Goal: Register for event/course

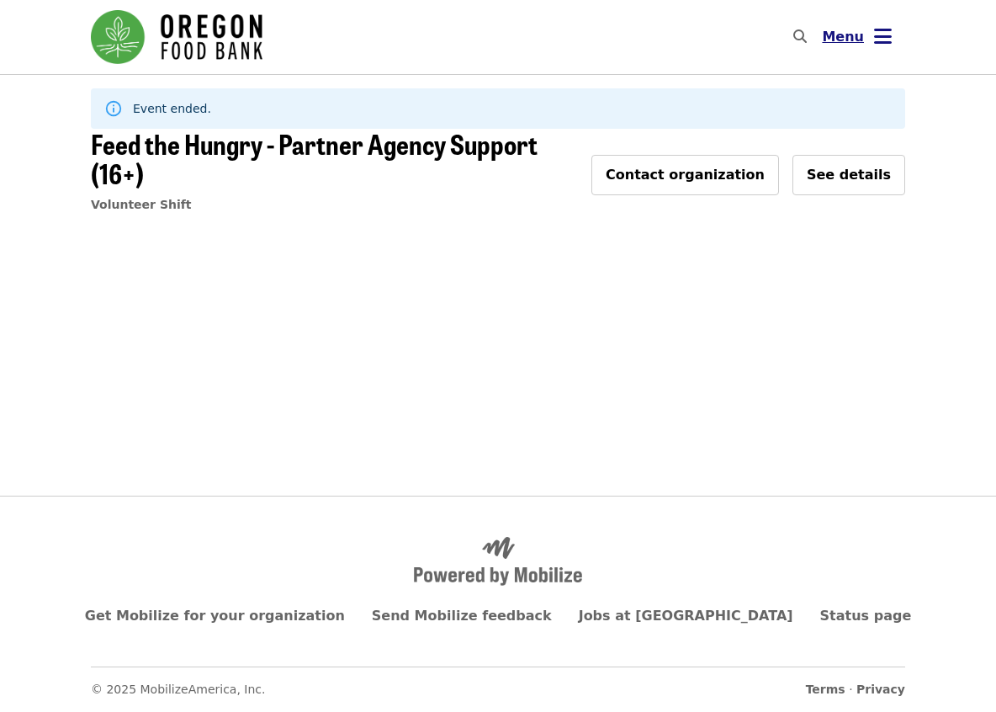
click at [840, 39] on span "Menu" at bounding box center [843, 37] width 42 height 16
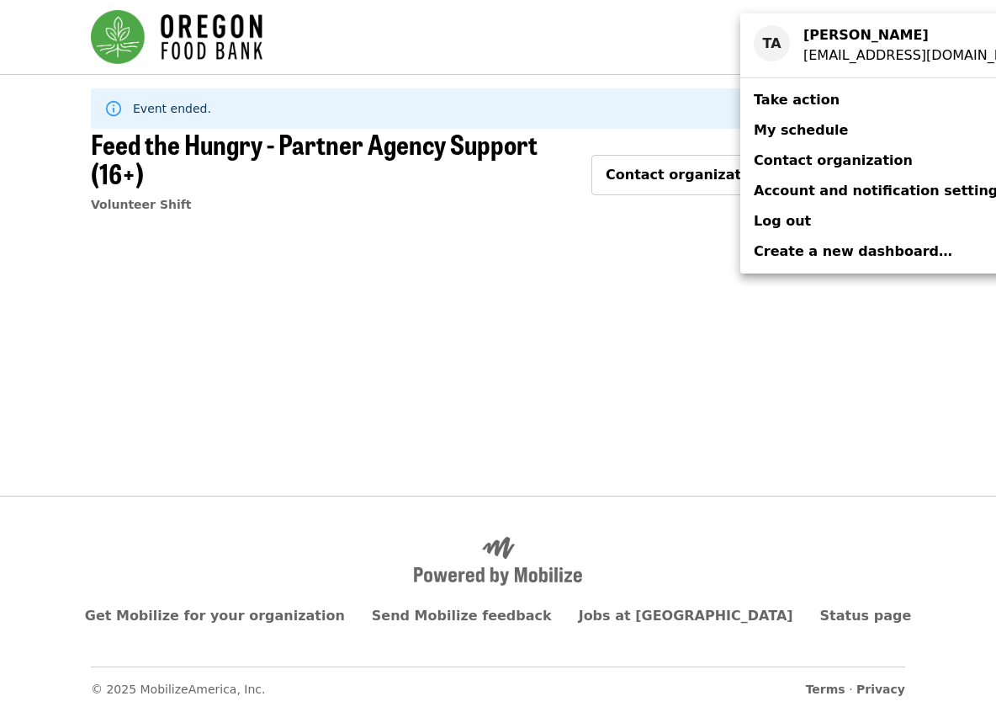
click at [814, 104] on span "Take action" at bounding box center [797, 100] width 86 height 16
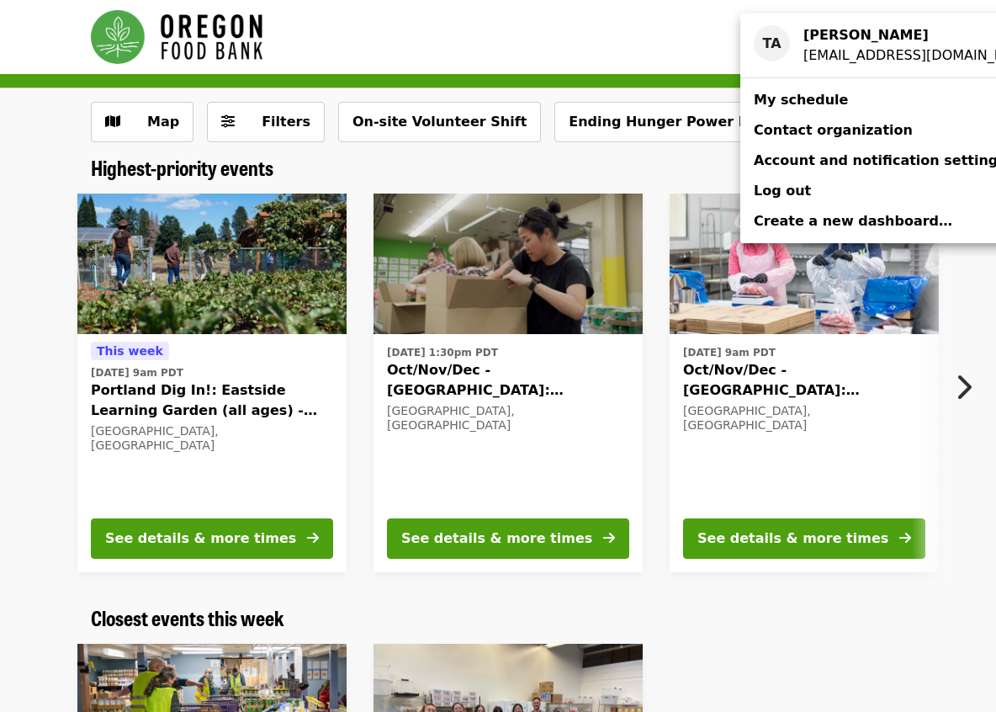
click at [236, 449] on div "Account menu" at bounding box center [498, 356] width 996 height 712
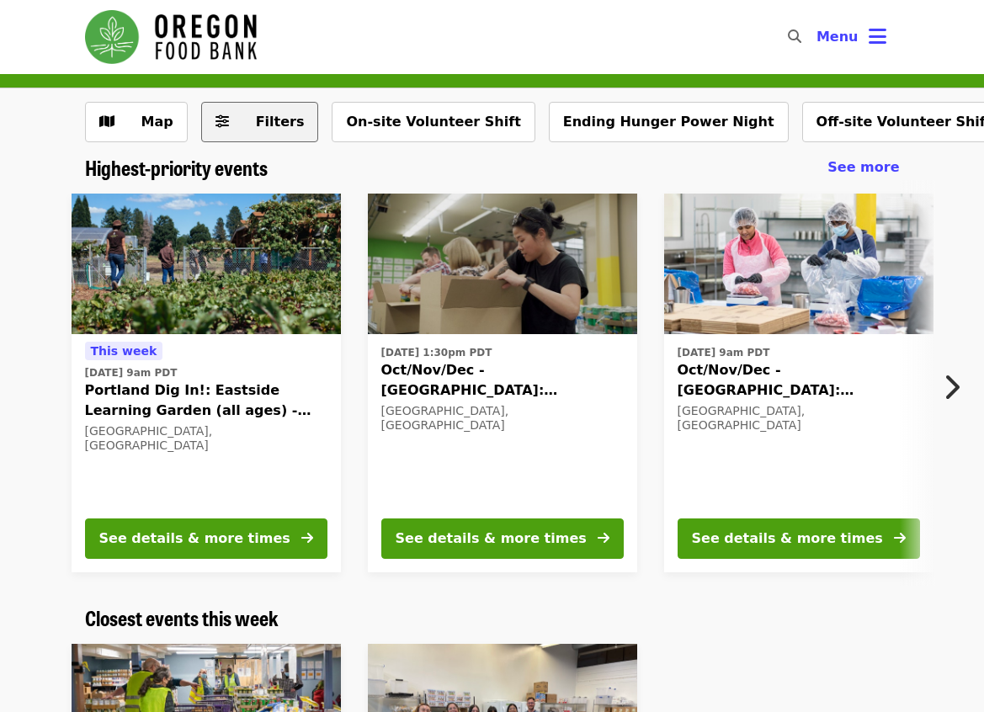
click at [215, 115] on icon "sliders-h icon" at bounding box center [221, 122] width 13 height 16
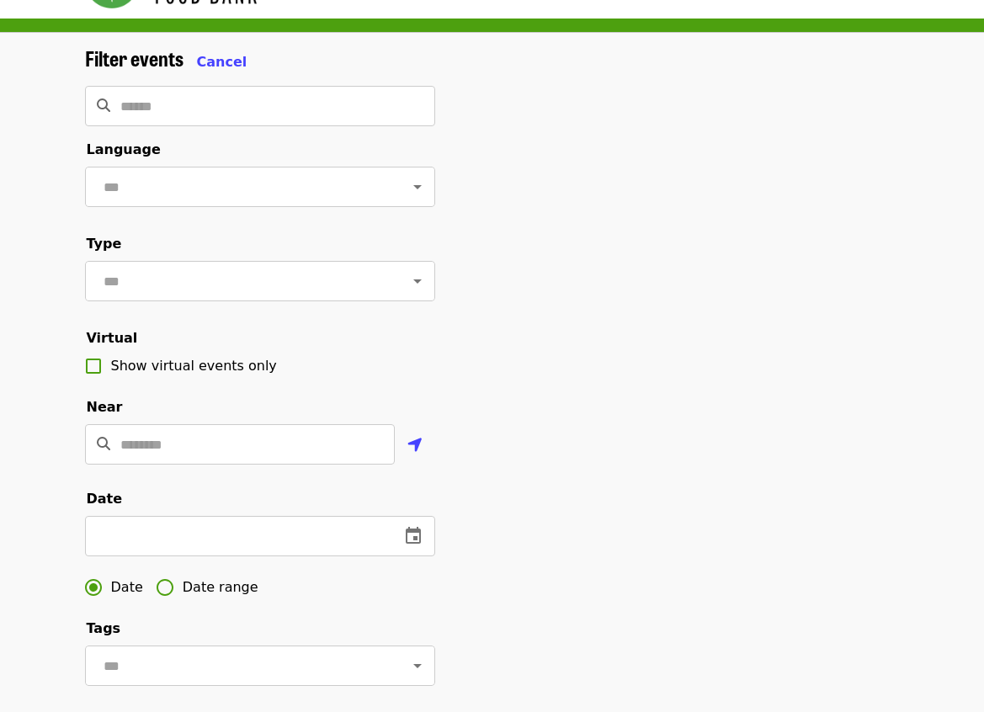
scroll to position [84, 0]
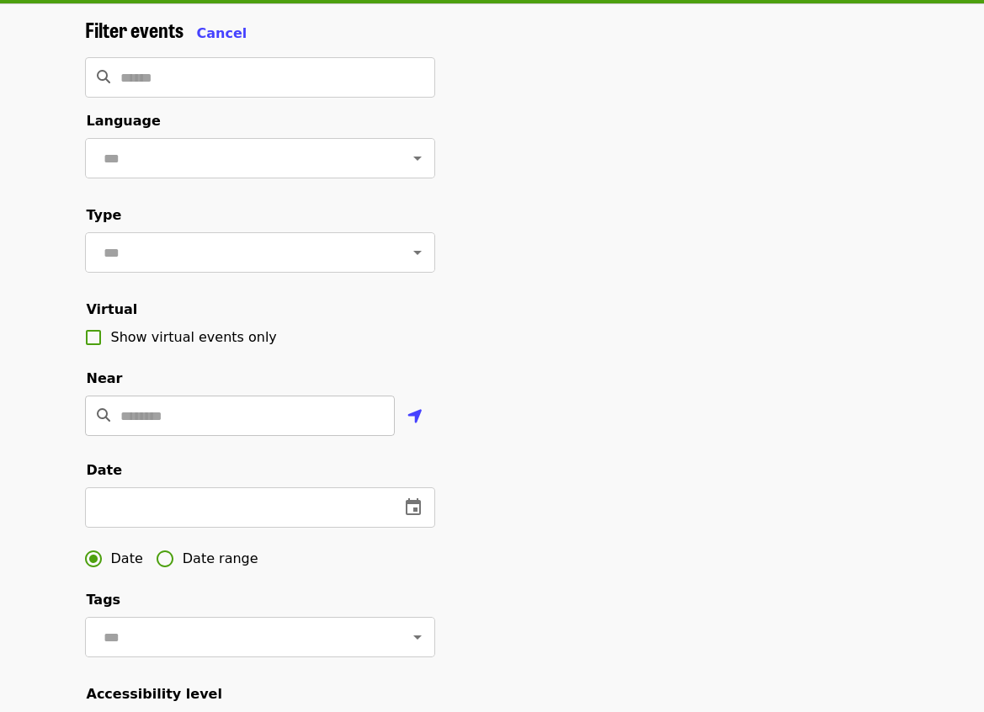
click at [371, 436] on input "Location" at bounding box center [257, 415] width 274 height 40
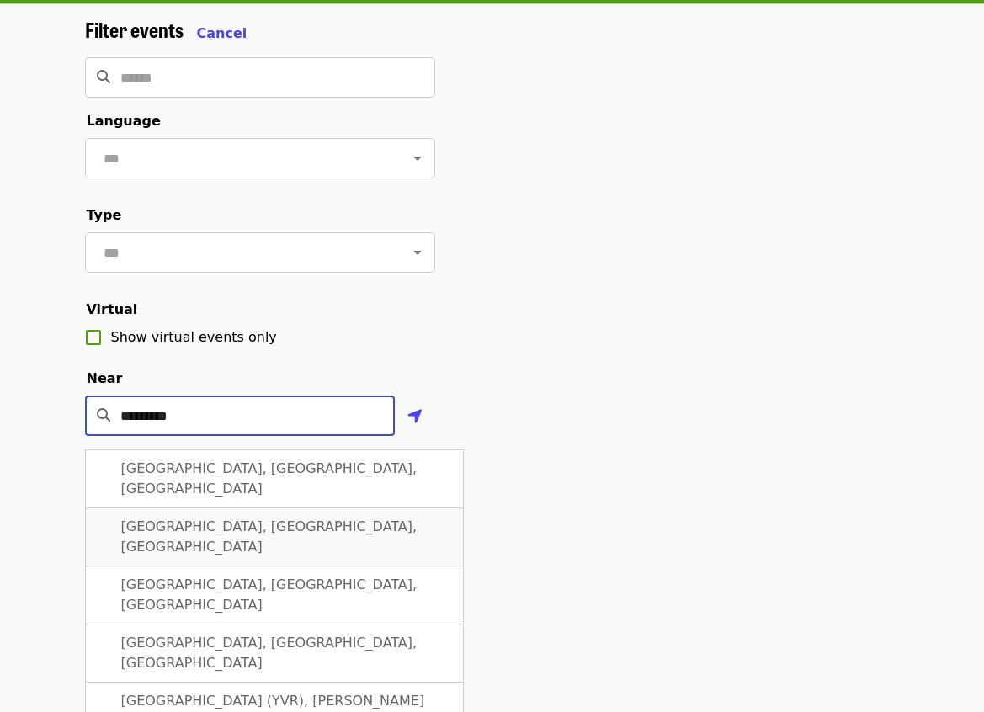
click at [198, 536] on span "[GEOGRAPHIC_DATA], [GEOGRAPHIC_DATA], [GEOGRAPHIC_DATA]" at bounding box center [269, 536] width 296 height 36
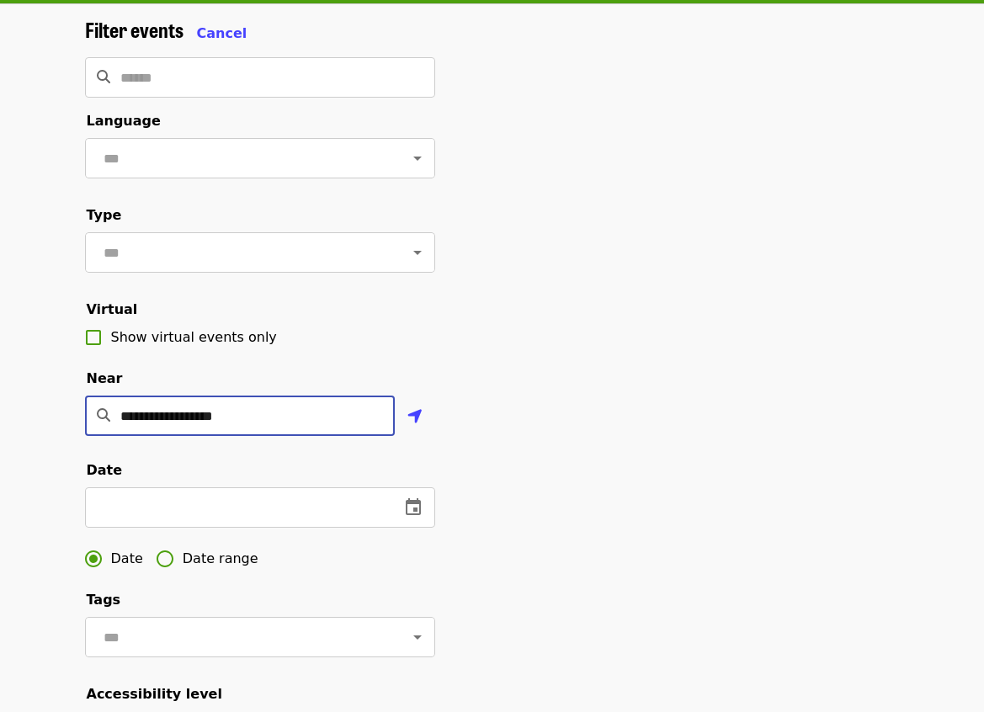
type input "**********"
click at [226, 576] on label "Date range" at bounding box center [202, 558] width 111 height 35
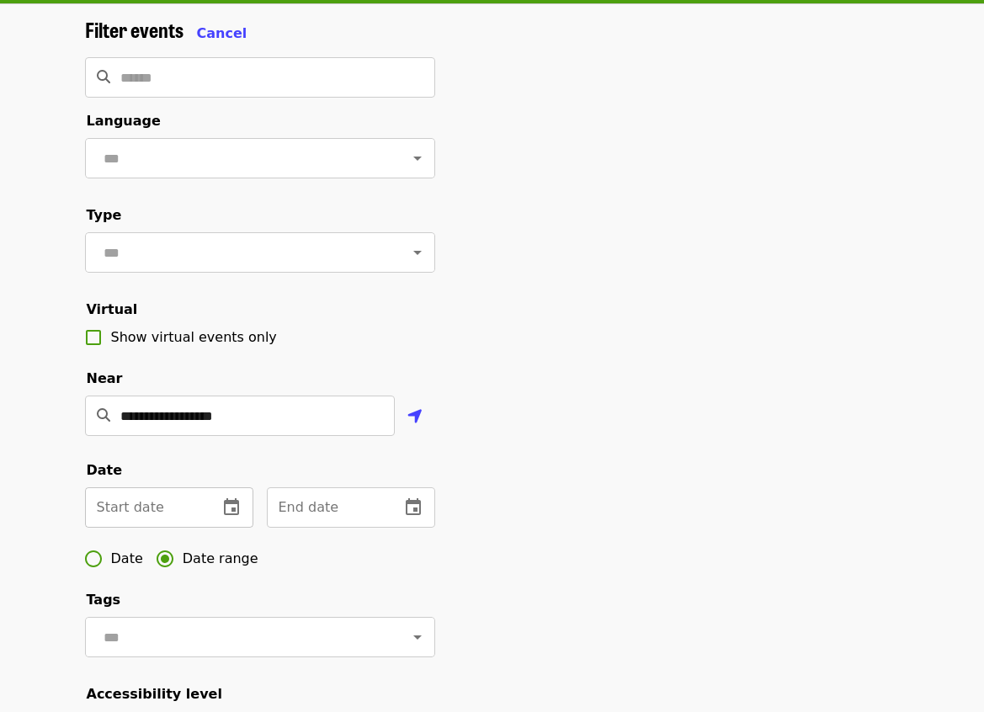
drag, startPoint x: 151, startPoint y: 516, endPoint x: 160, endPoint y: 524, distance: 12.5
click at [151, 517] on input "text" at bounding box center [144, 507] width 119 height 40
click at [233, 517] on icon "change date" at bounding box center [231, 507] width 20 height 20
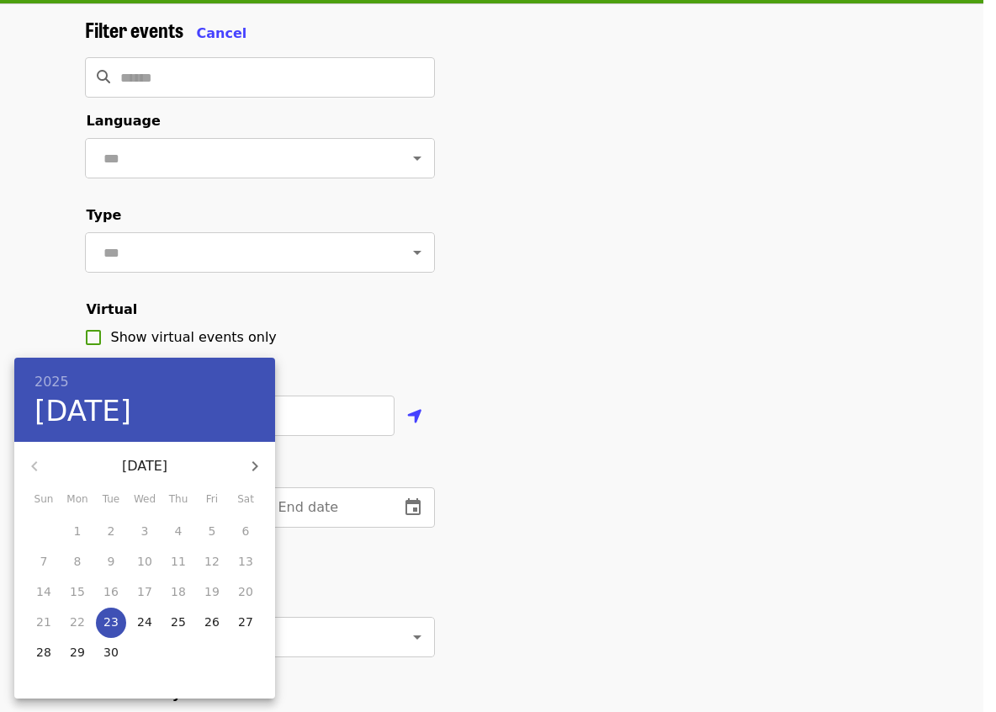
click at [242, 623] on p "27" at bounding box center [245, 621] width 15 height 17
type input "**********"
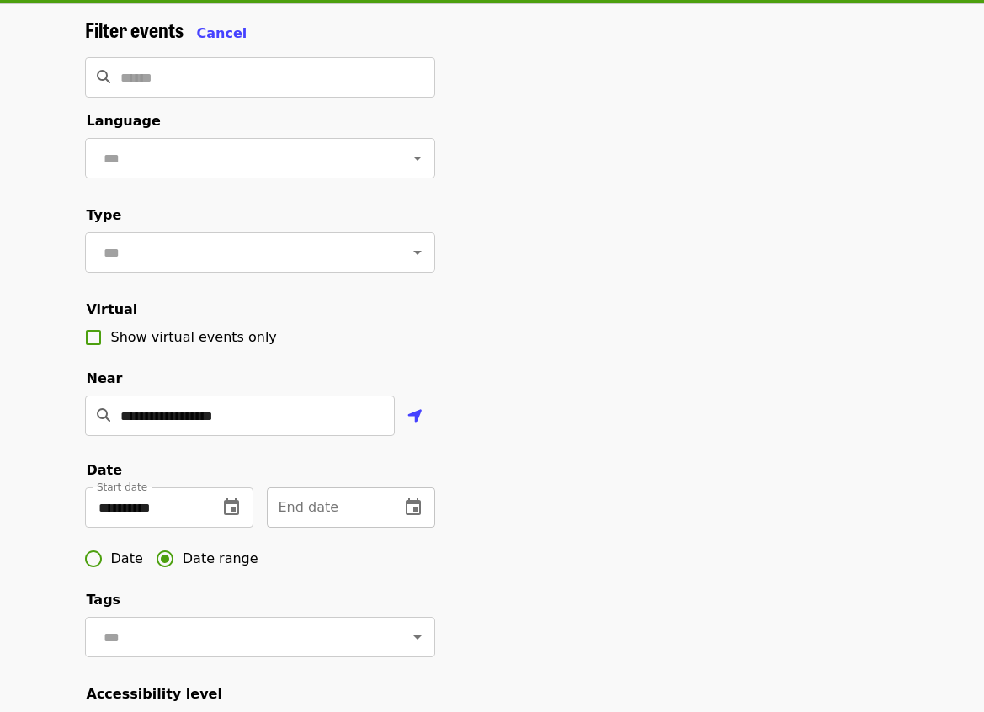
click at [419, 515] on icon "change date" at bounding box center [413, 506] width 15 height 17
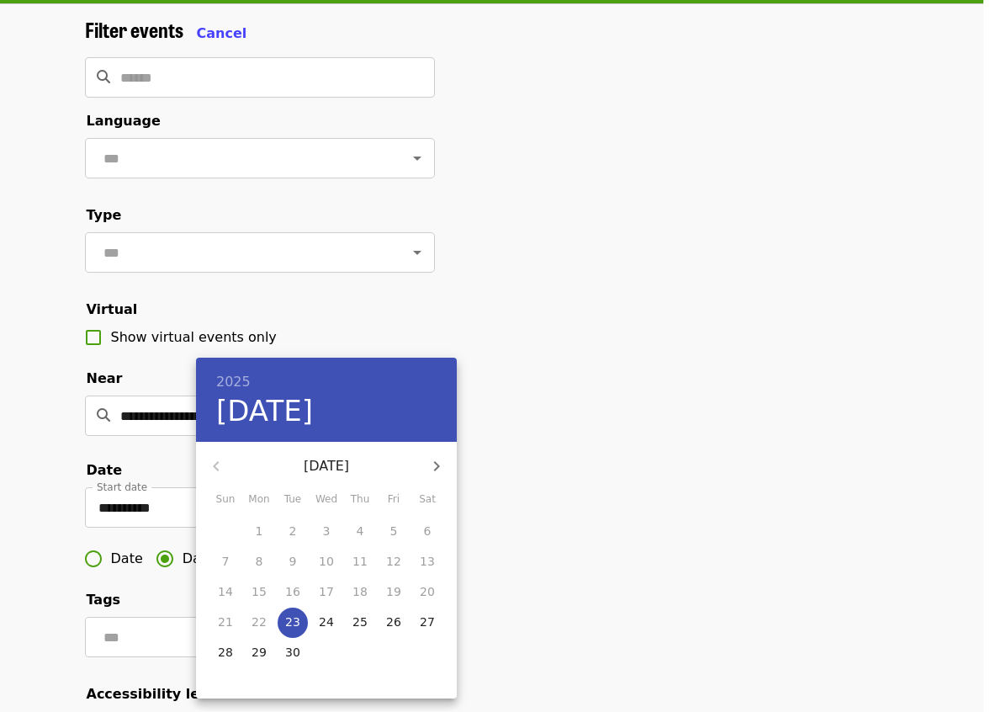
click at [228, 648] on p "28" at bounding box center [225, 652] width 15 height 17
type input "**********"
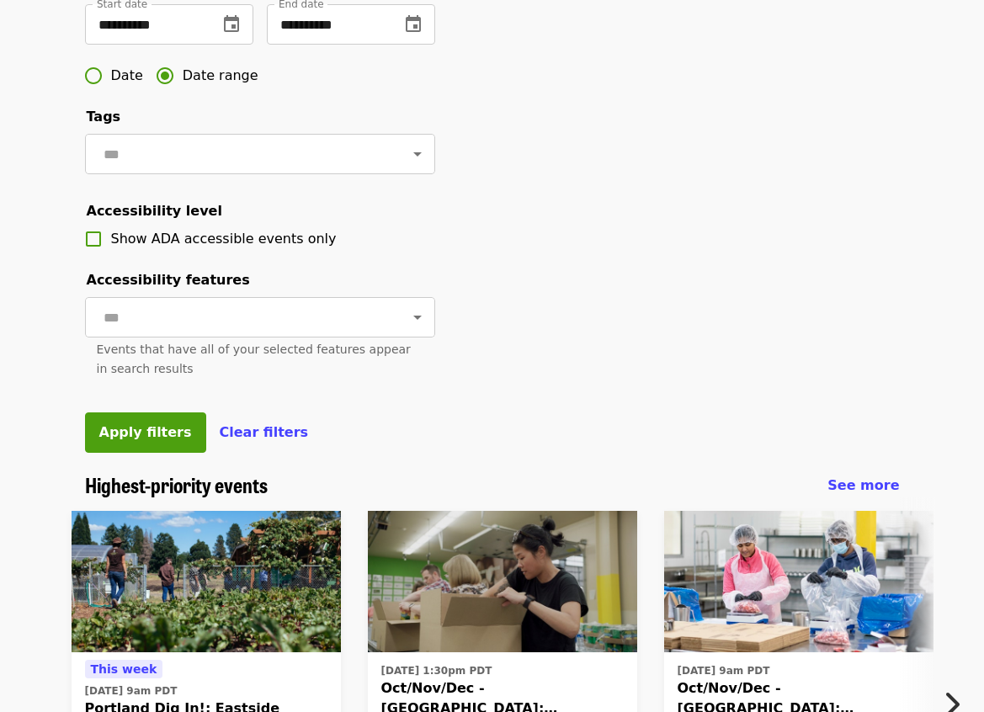
scroll to position [589, 0]
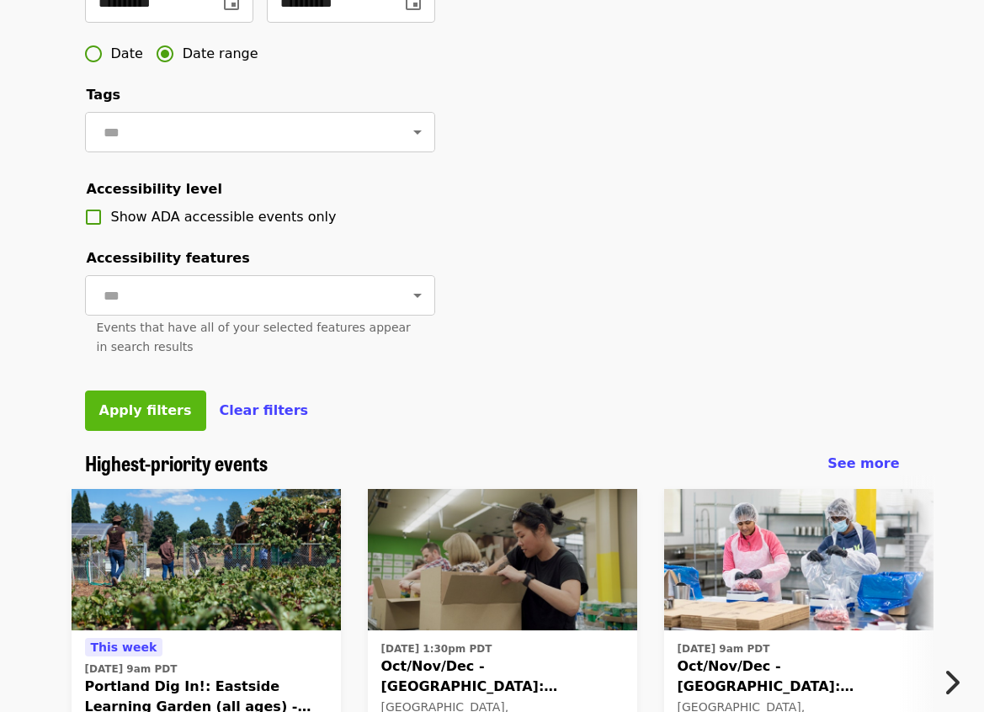
click at [134, 431] on button "Apply filters" at bounding box center [145, 410] width 121 height 40
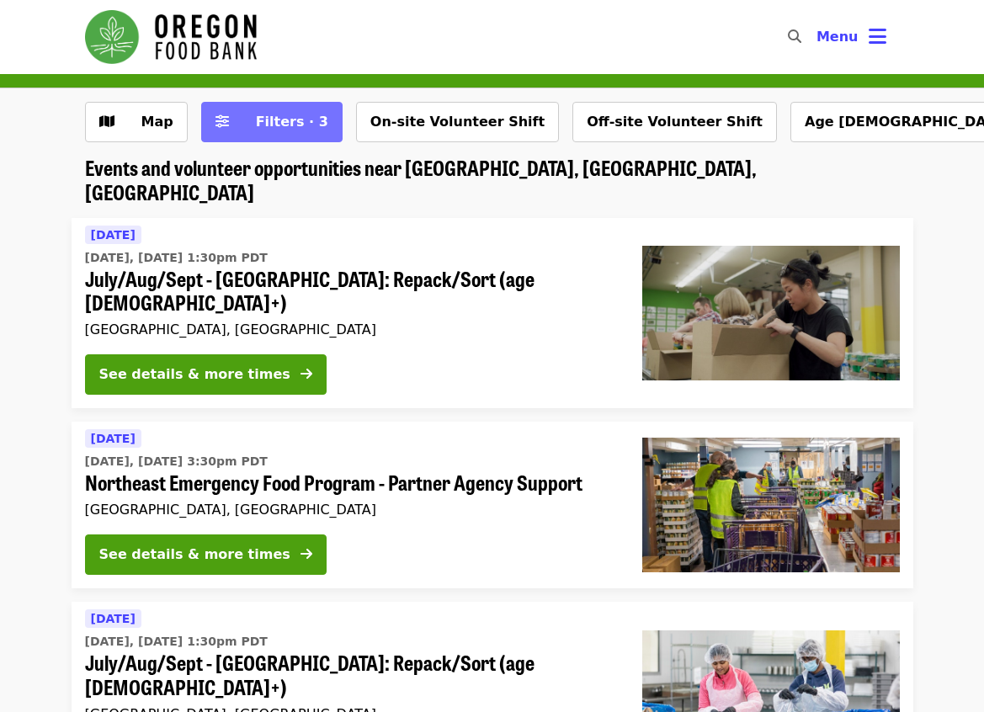
click at [276, 140] on button "Filters · 3" at bounding box center [271, 122] width 141 height 40
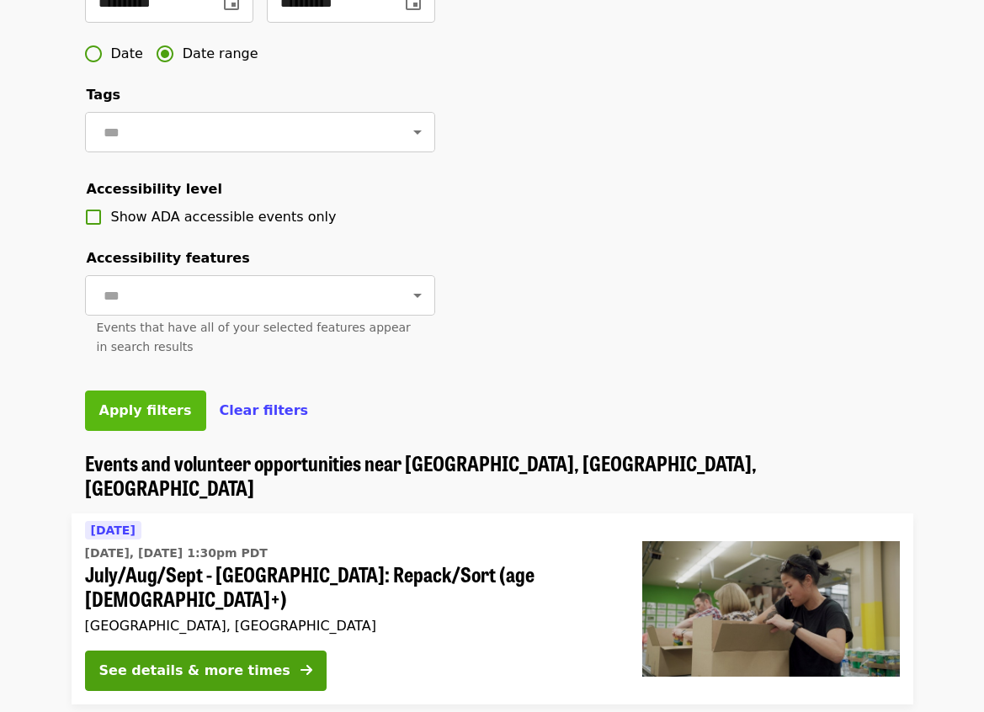
click at [141, 418] on span "Apply filters" at bounding box center [145, 410] width 93 height 16
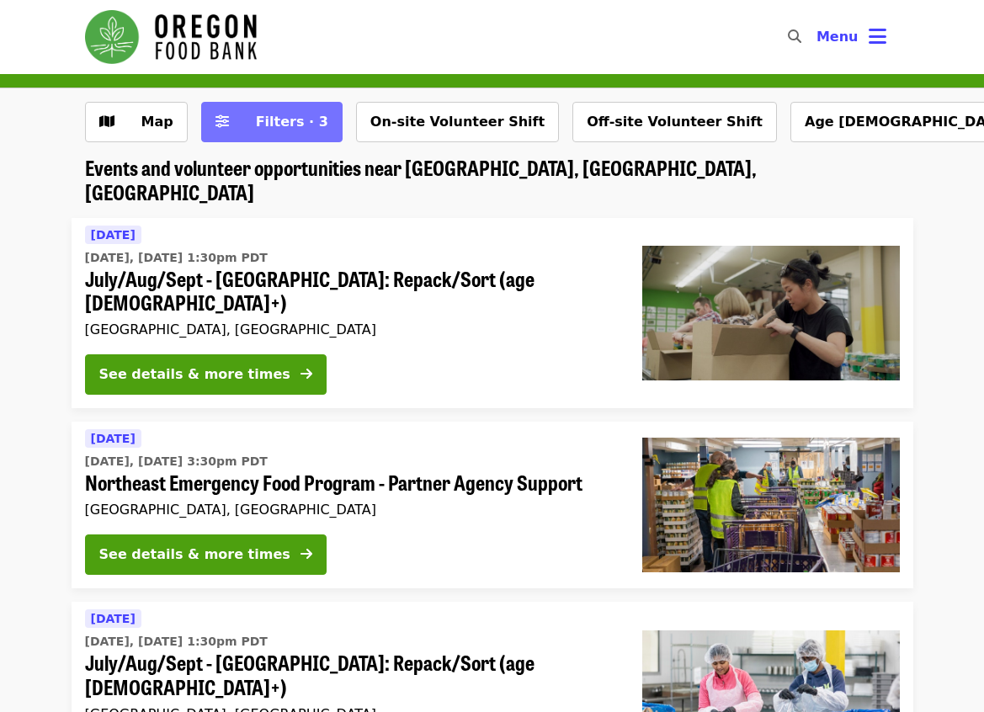
click at [270, 121] on span "Filters · 3" at bounding box center [292, 122] width 72 height 16
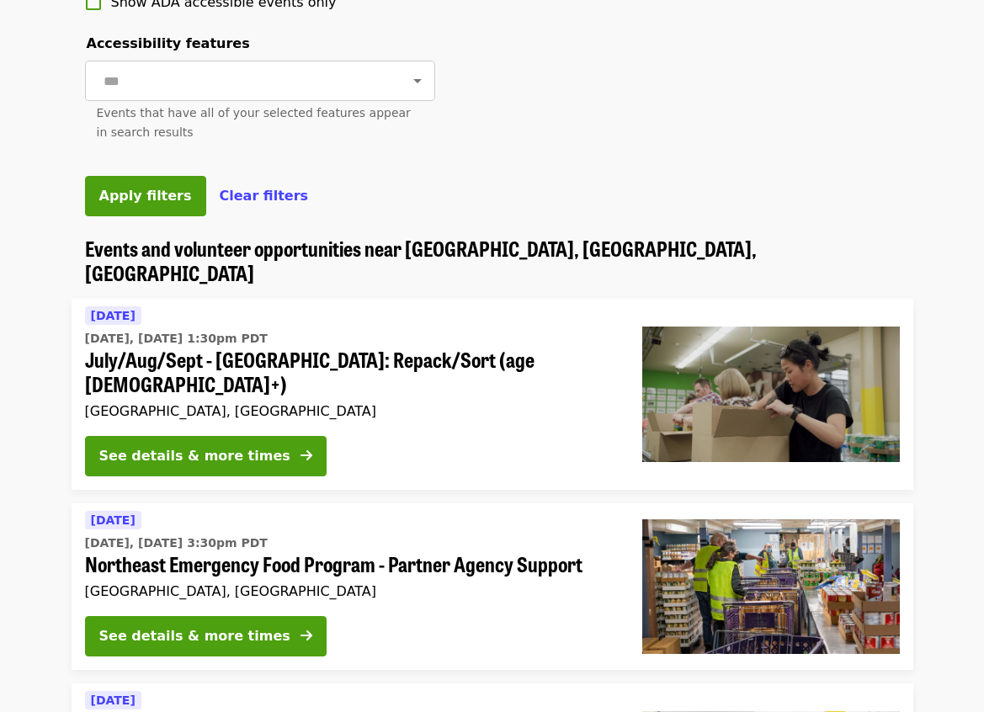
scroll to position [841, 0]
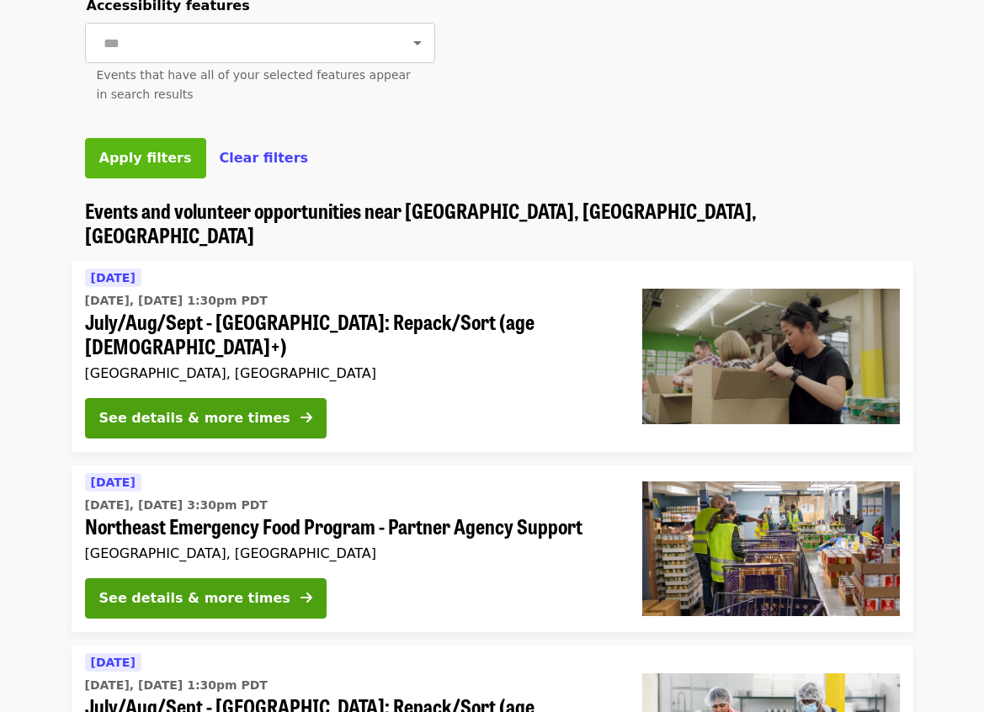
click at [178, 178] on button "Apply filters" at bounding box center [145, 158] width 121 height 40
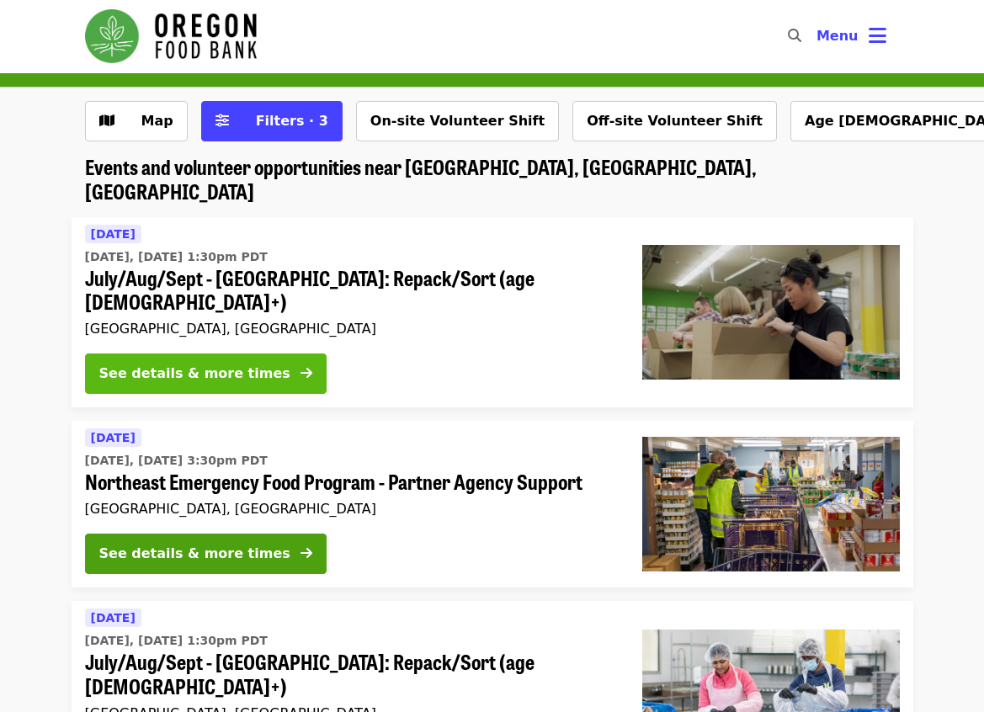
scroll to position [0, 0]
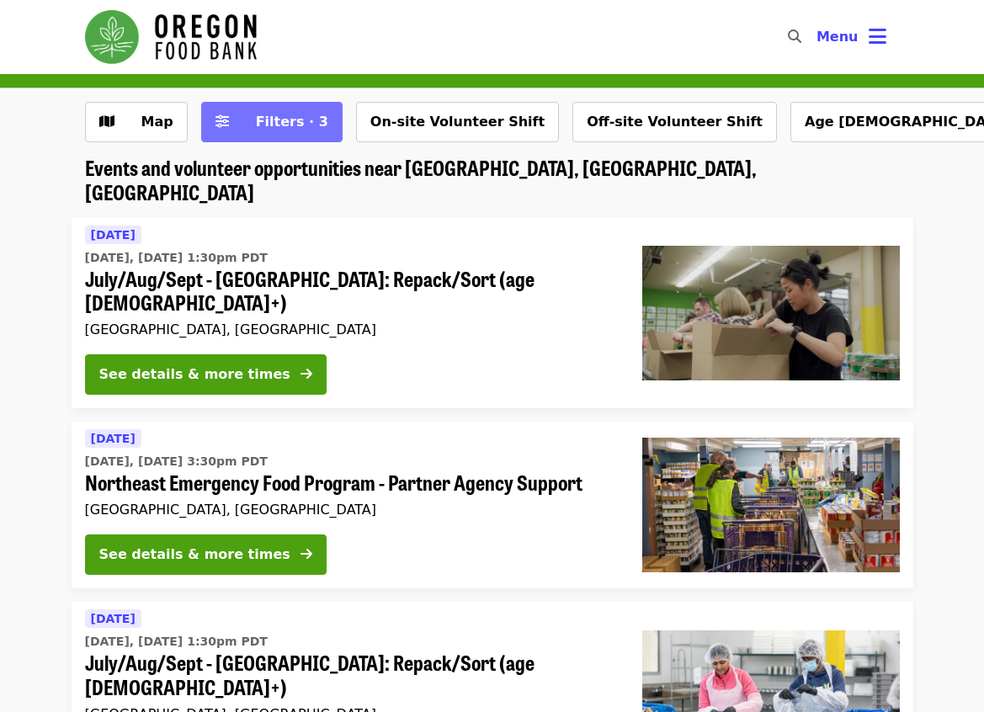
click at [254, 131] on span "Filters · 3" at bounding box center [283, 122] width 89 height 20
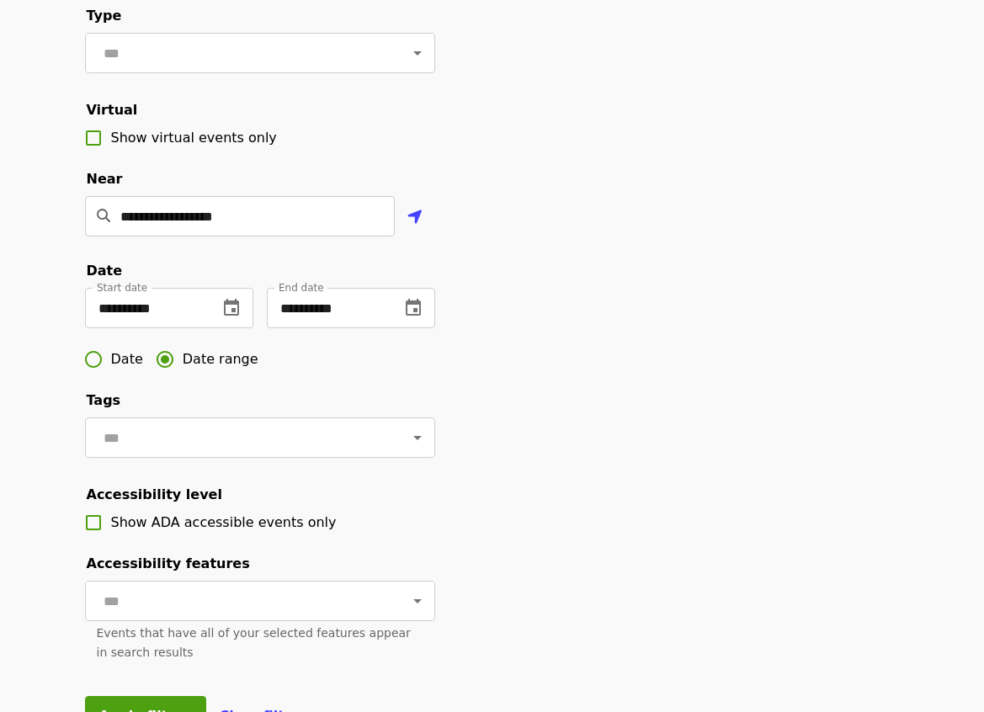
scroll to position [841, 0]
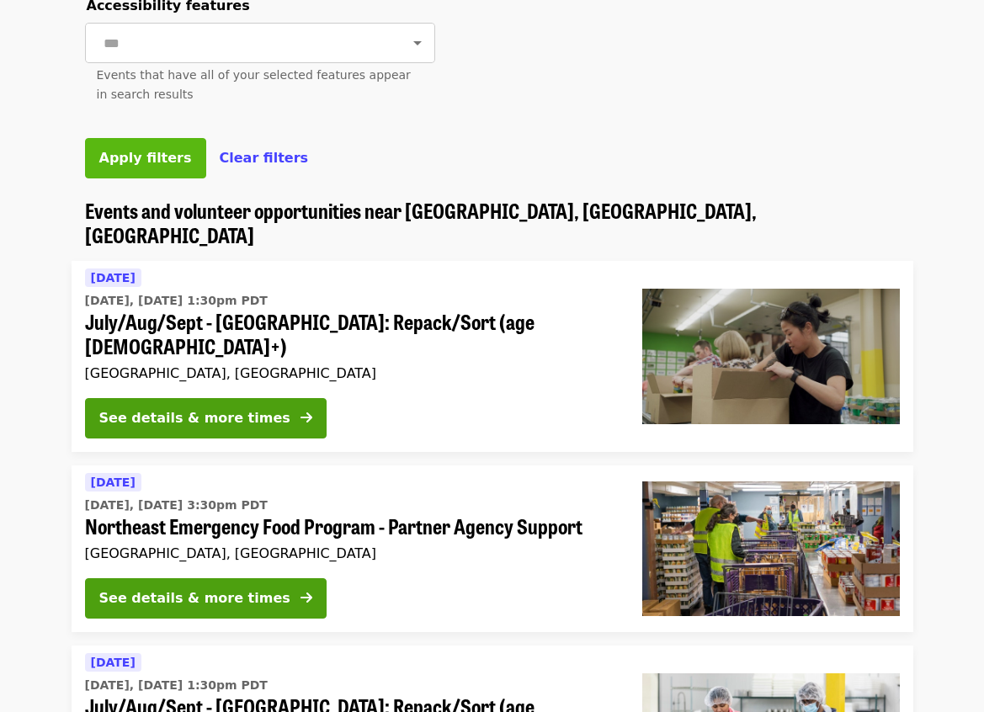
click at [127, 166] on span "Apply filters" at bounding box center [145, 158] width 93 height 16
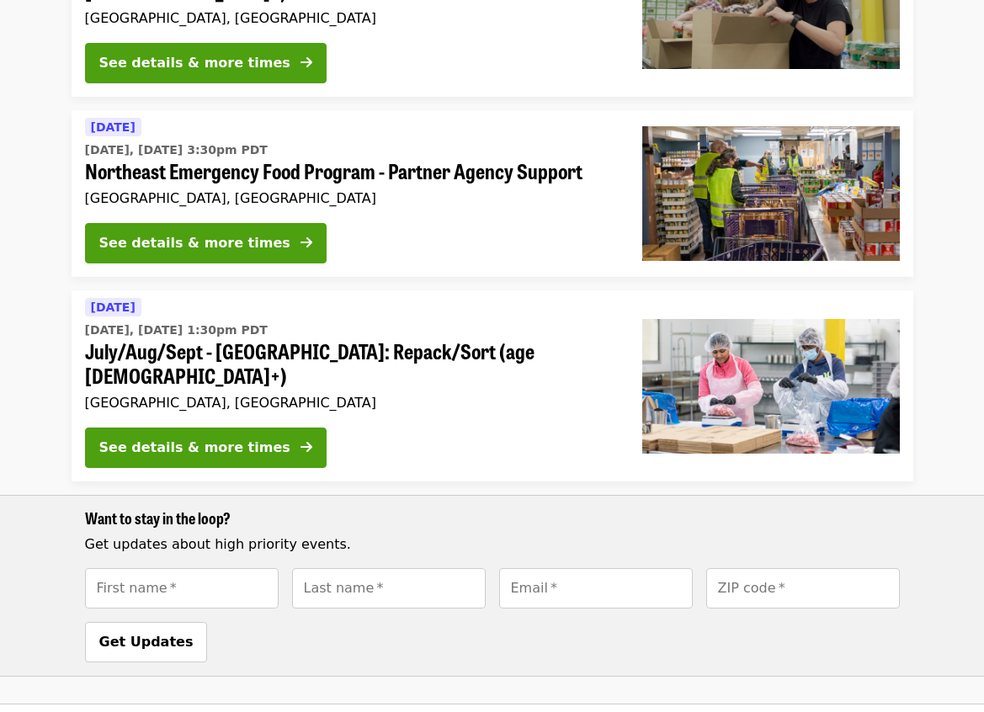
scroll to position [0, 0]
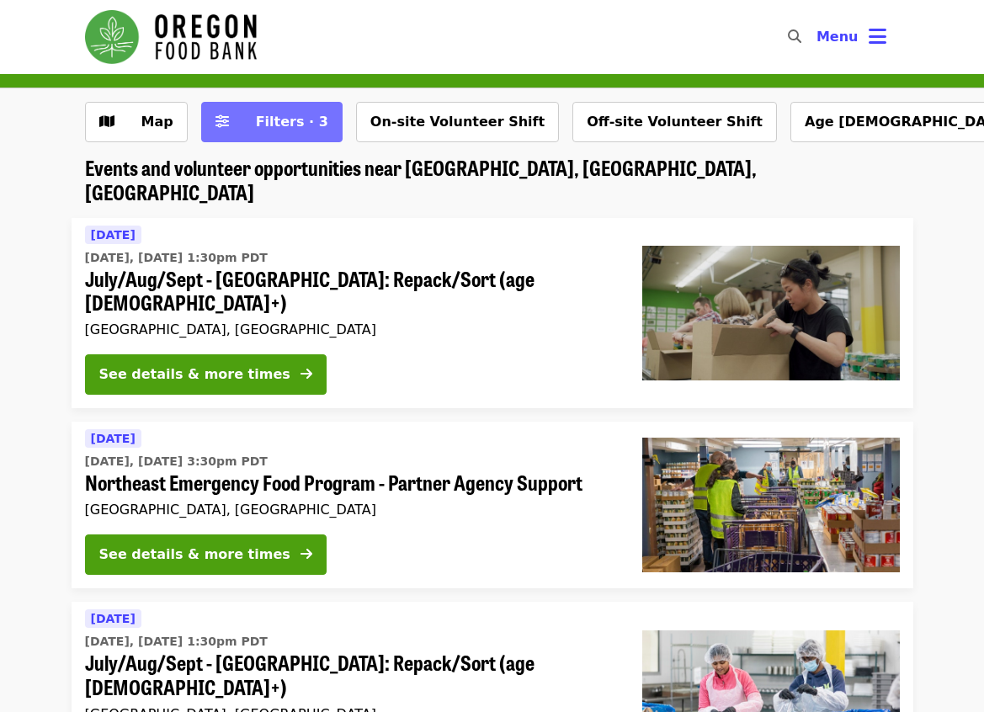
click at [310, 141] on button "Filters · 3" at bounding box center [271, 122] width 141 height 40
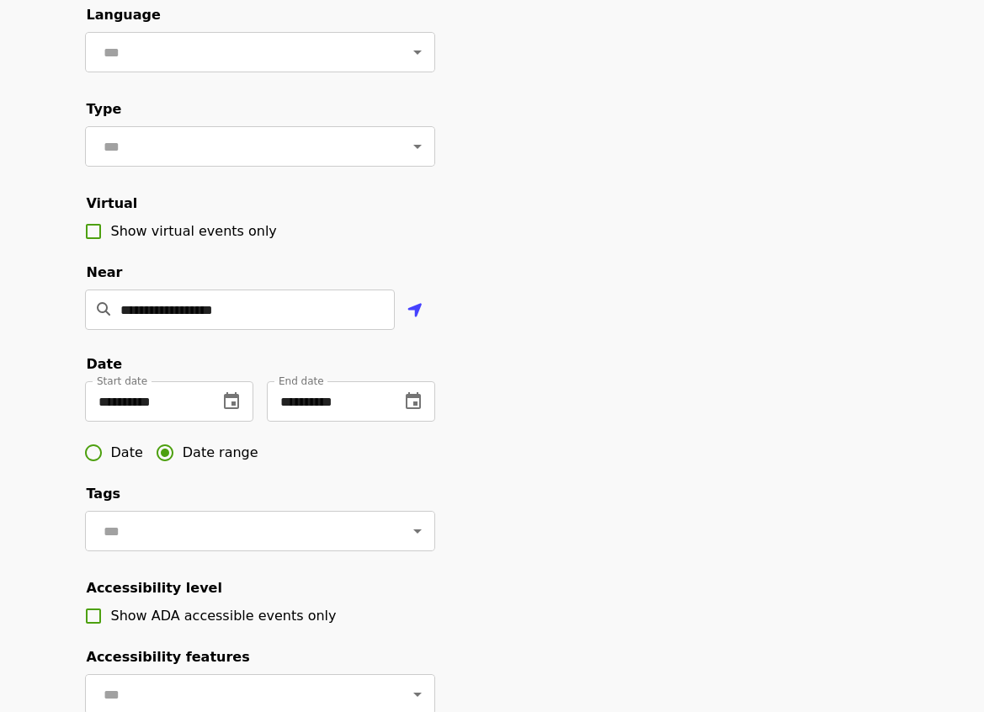
scroll to position [168, 0]
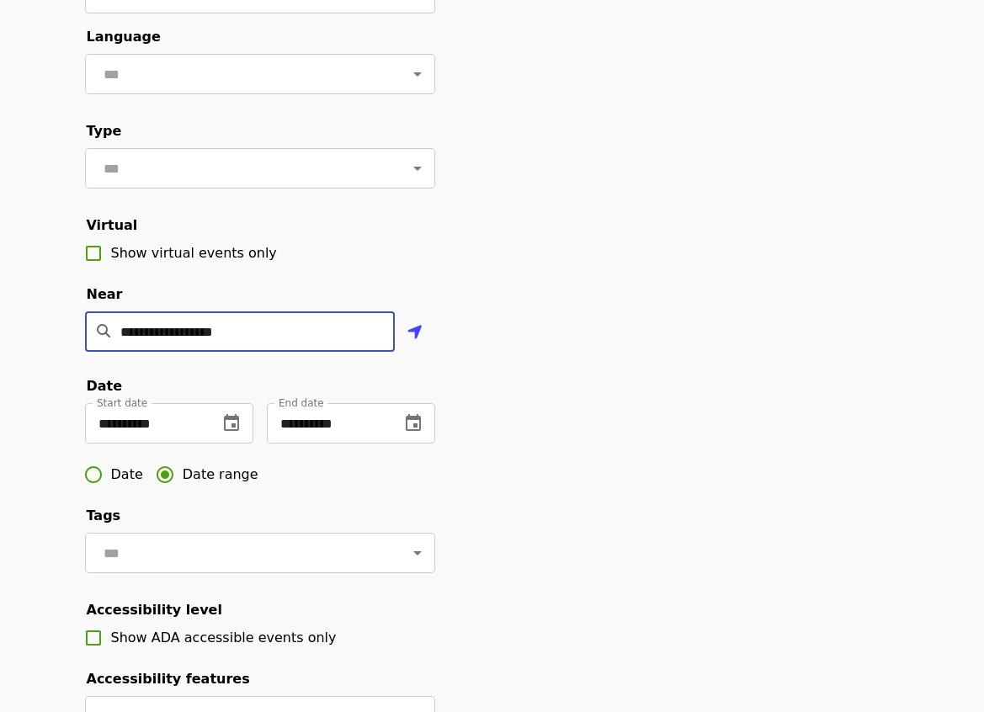
drag, startPoint x: 252, startPoint y: 364, endPoint x: 112, endPoint y: 379, distance: 141.3
click at [112, 365] on div "**********" at bounding box center [240, 338] width 310 height 54
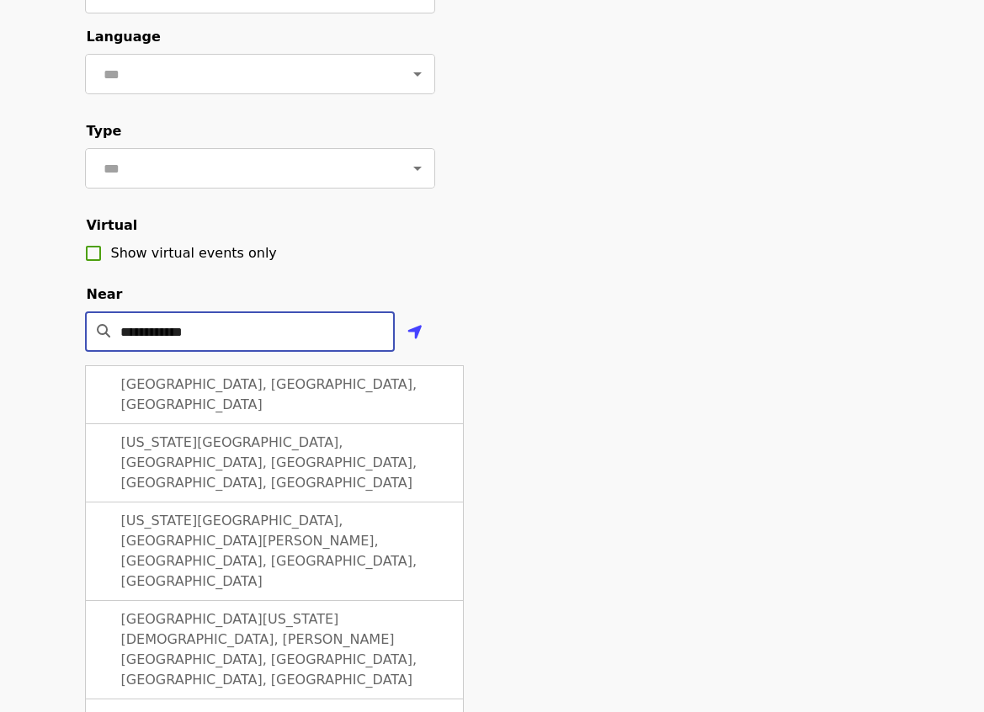
click at [215, 403] on span "[GEOGRAPHIC_DATA], [GEOGRAPHIC_DATA], [GEOGRAPHIC_DATA]" at bounding box center [269, 394] width 296 height 36
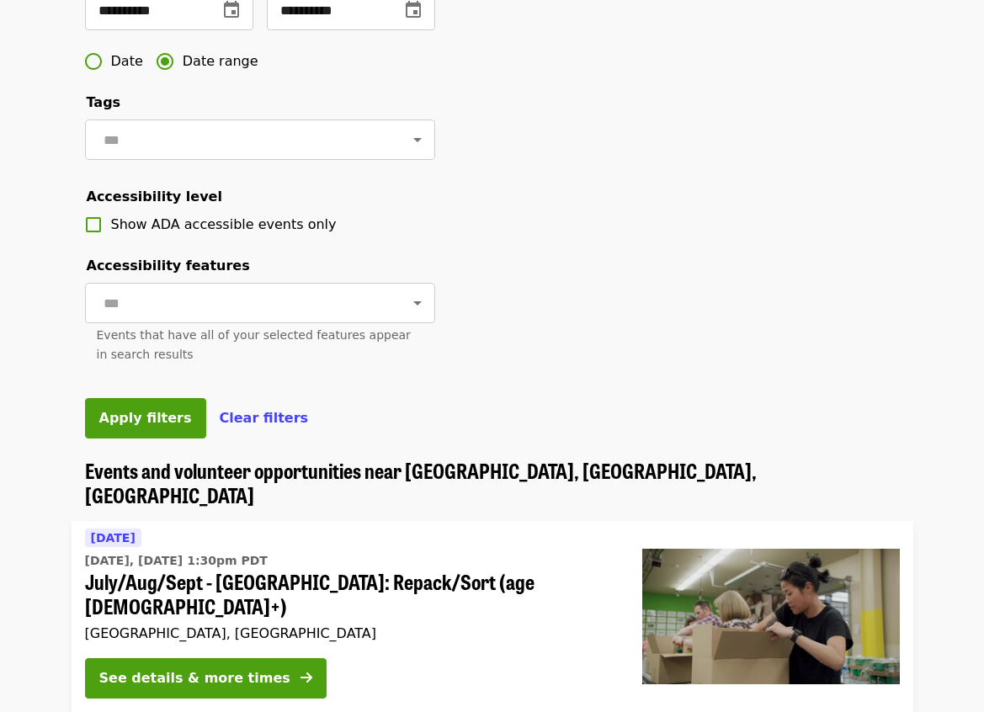
scroll to position [757, 0]
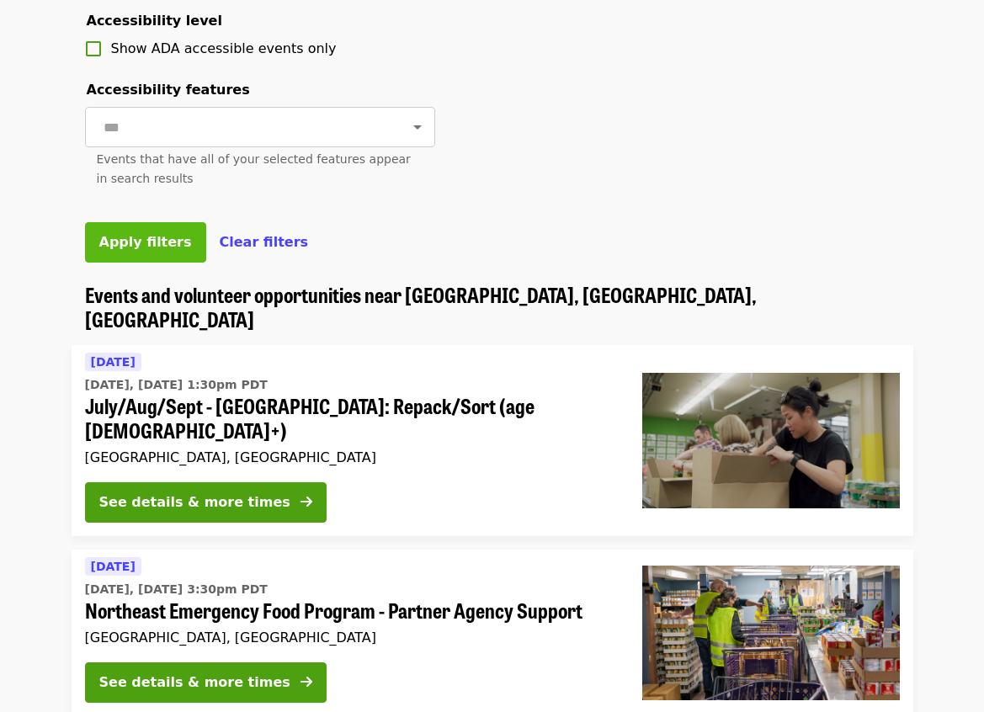
type input "**********"
click at [140, 250] on span "Apply filters" at bounding box center [145, 242] width 93 height 16
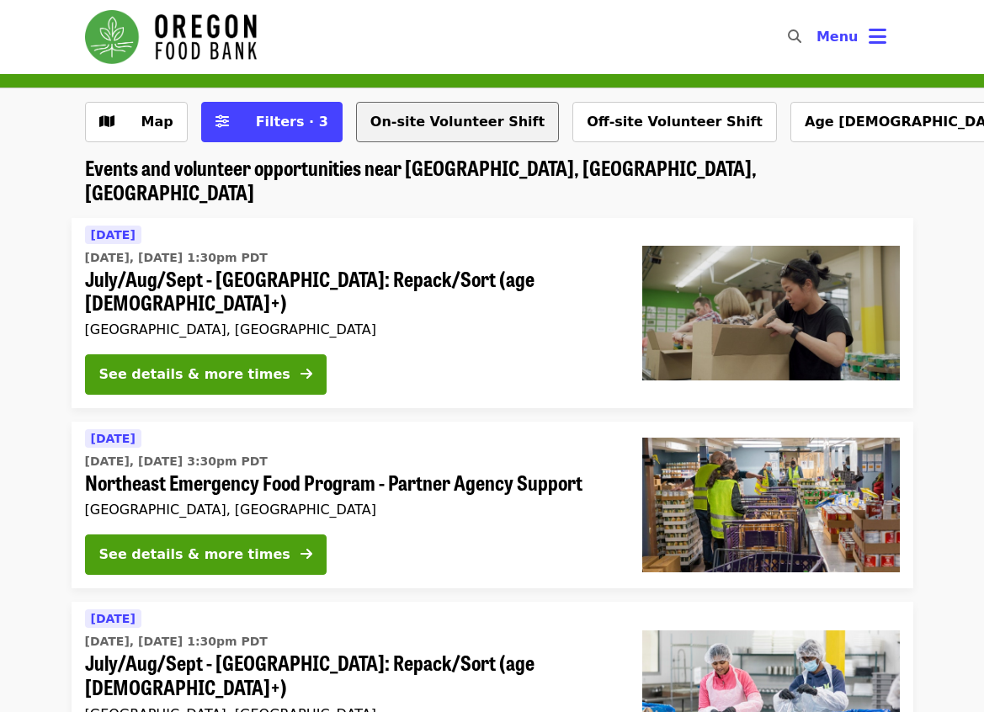
click at [405, 117] on button "On-site Volunteer Shift" at bounding box center [457, 122] width 203 height 40
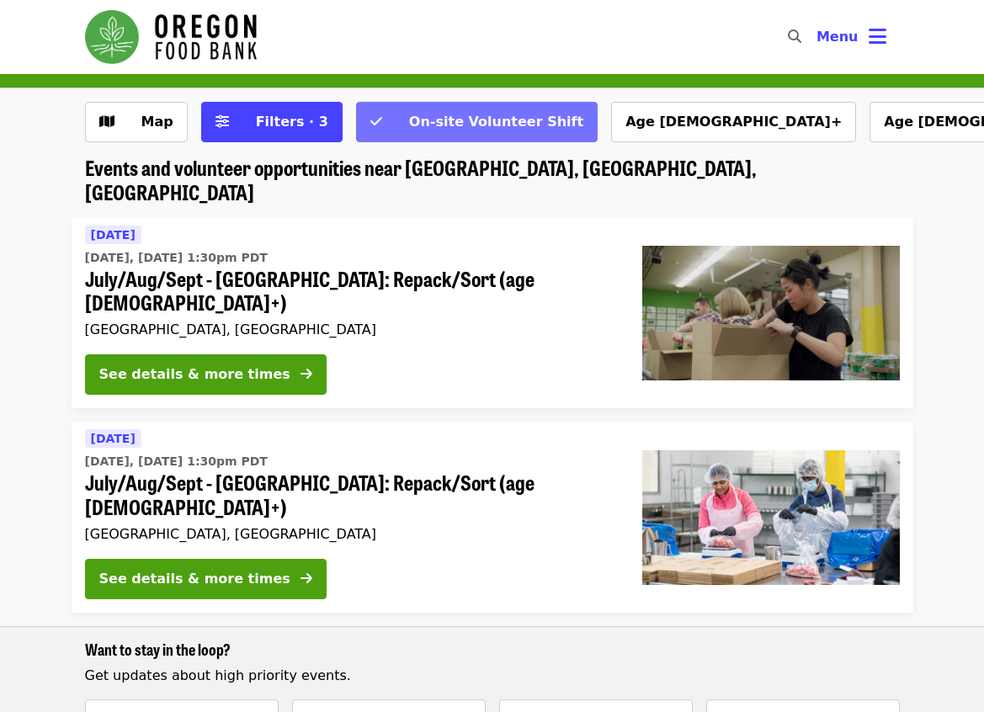
click at [422, 137] on button "On-site Volunteer Shift" at bounding box center [476, 122] width 241 height 40
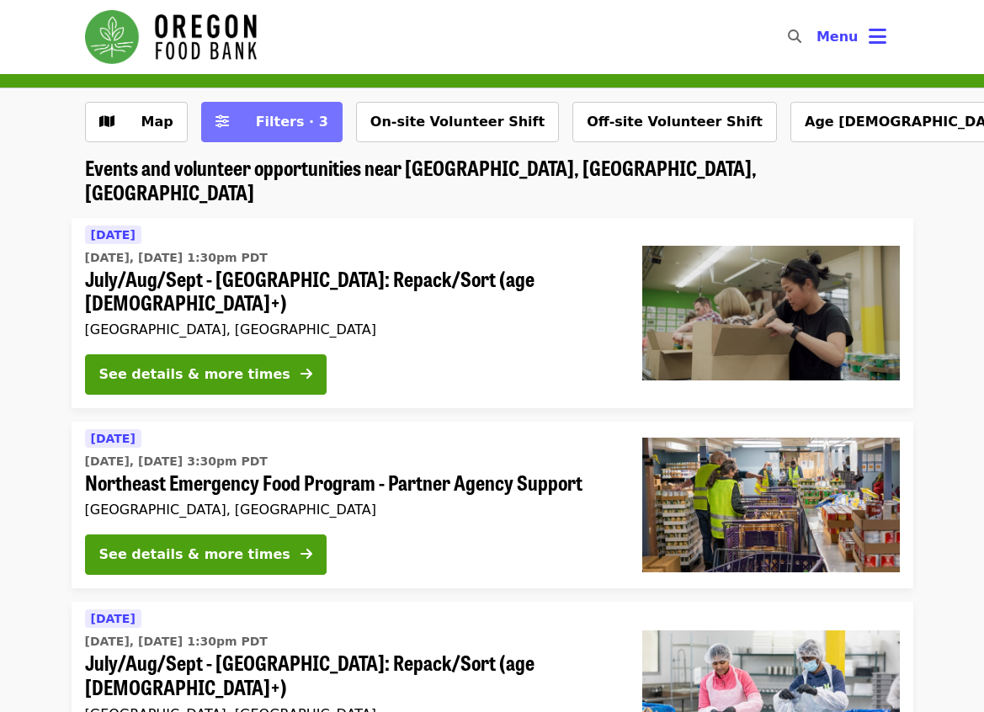
click at [236, 135] on button "Filters · 3" at bounding box center [271, 122] width 141 height 40
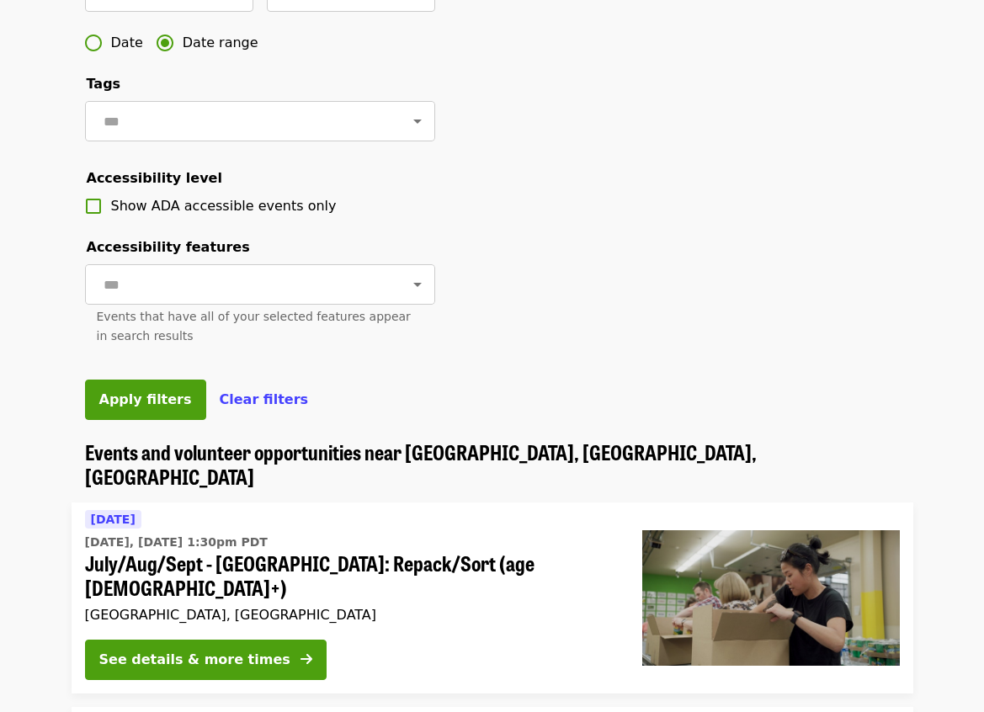
scroll to position [337, 0]
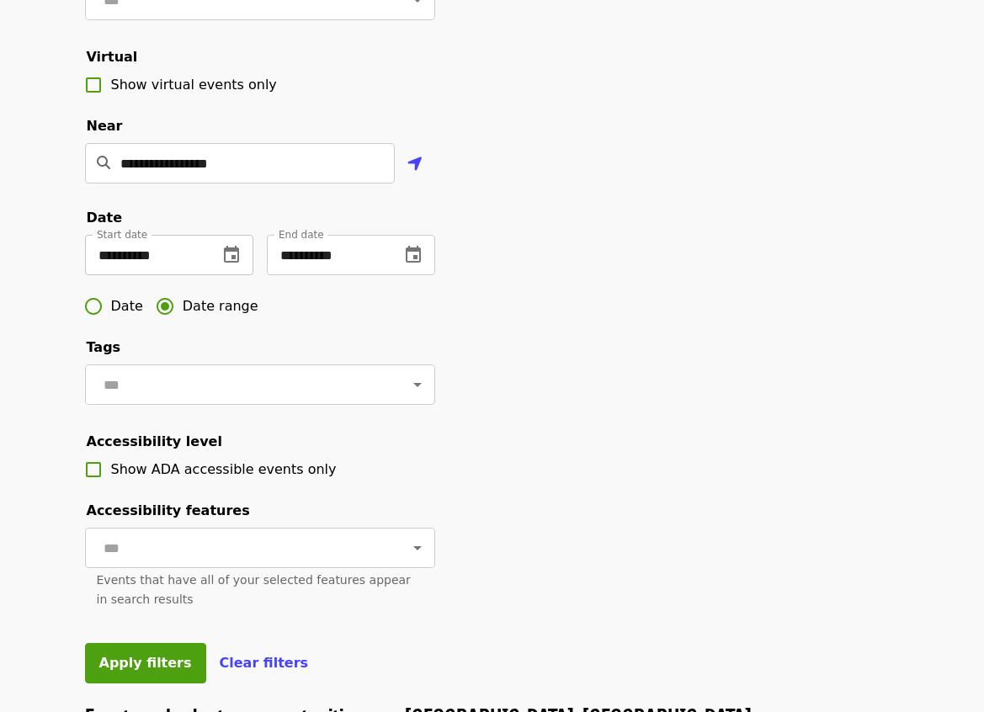
click at [244, 275] on button "change date" at bounding box center [231, 255] width 40 height 40
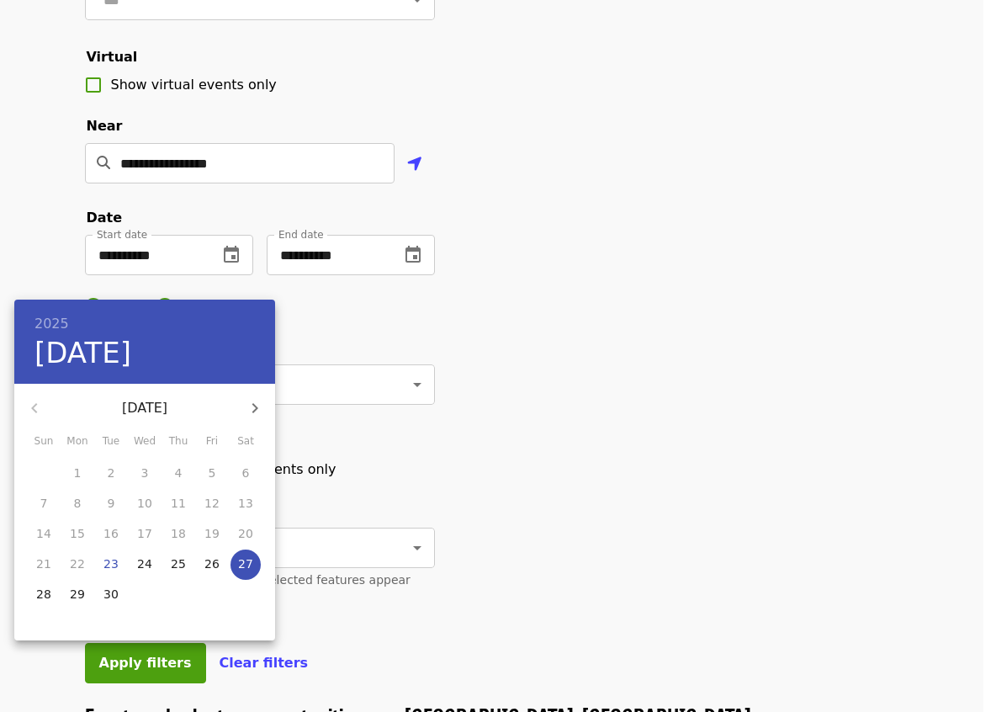
click at [468, 442] on div at bounding box center [498, 356] width 996 height 712
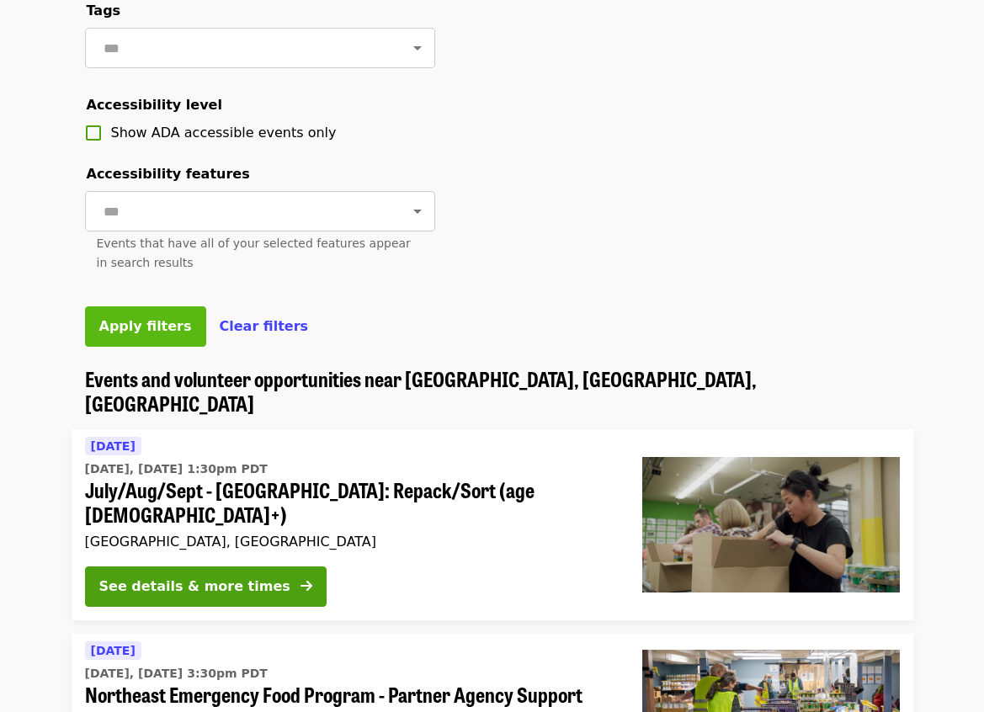
click at [149, 347] on button "Apply filters" at bounding box center [145, 326] width 121 height 40
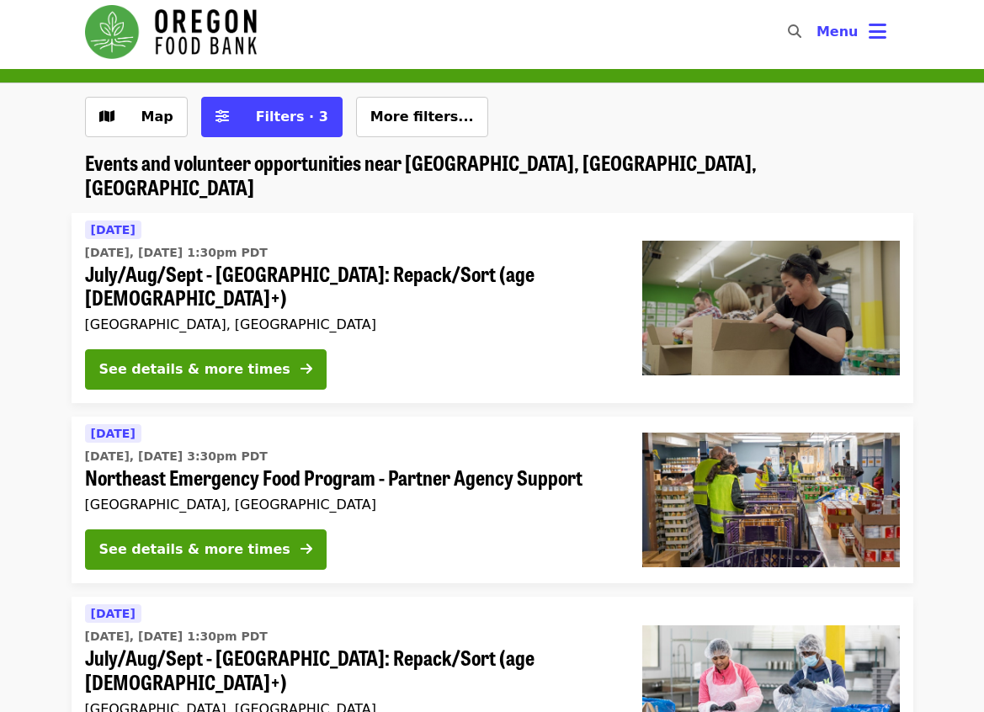
scroll to position [0, 0]
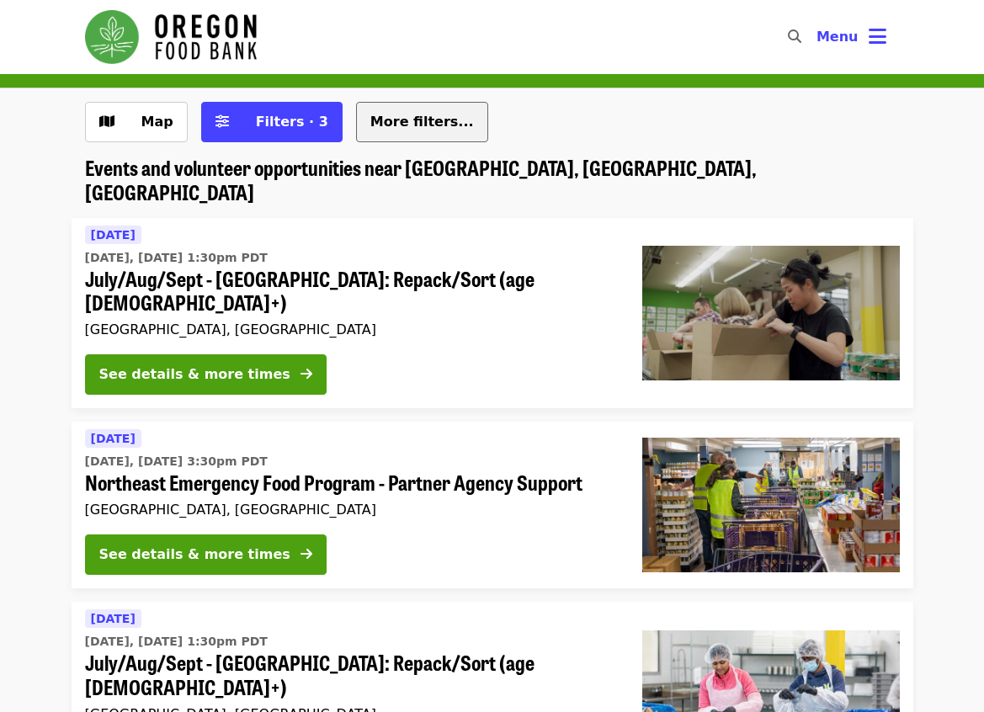
click at [349, 119] on div "Map Filters · 3 More filters..." at bounding box center [492, 129] width 841 height 54
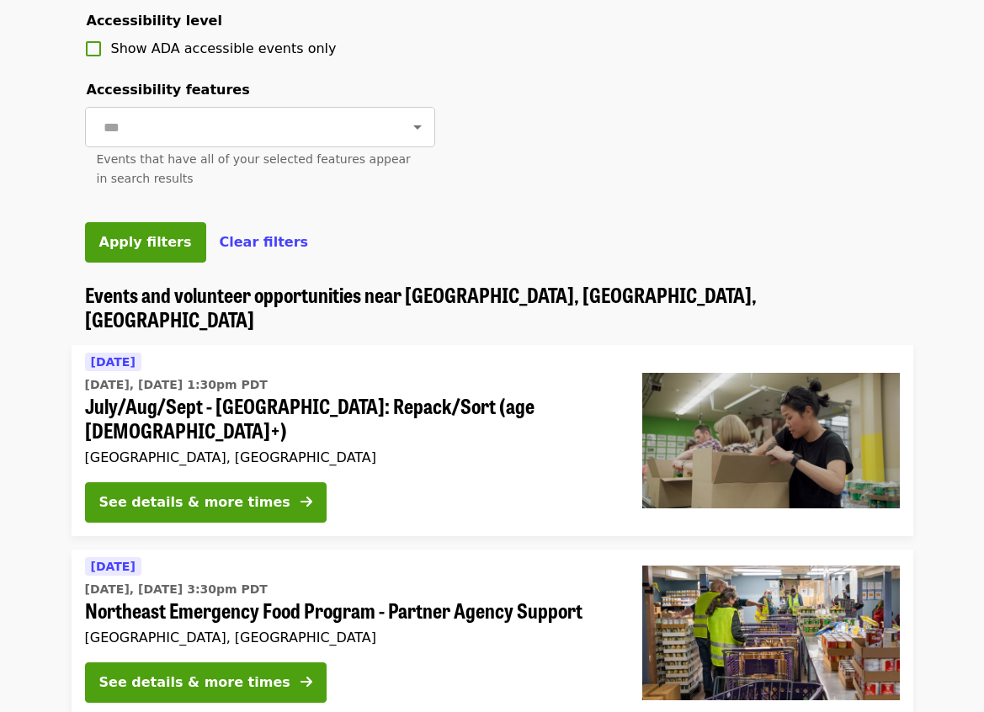
click at [141, 250] on span "Apply filters" at bounding box center [145, 242] width 93 height 16
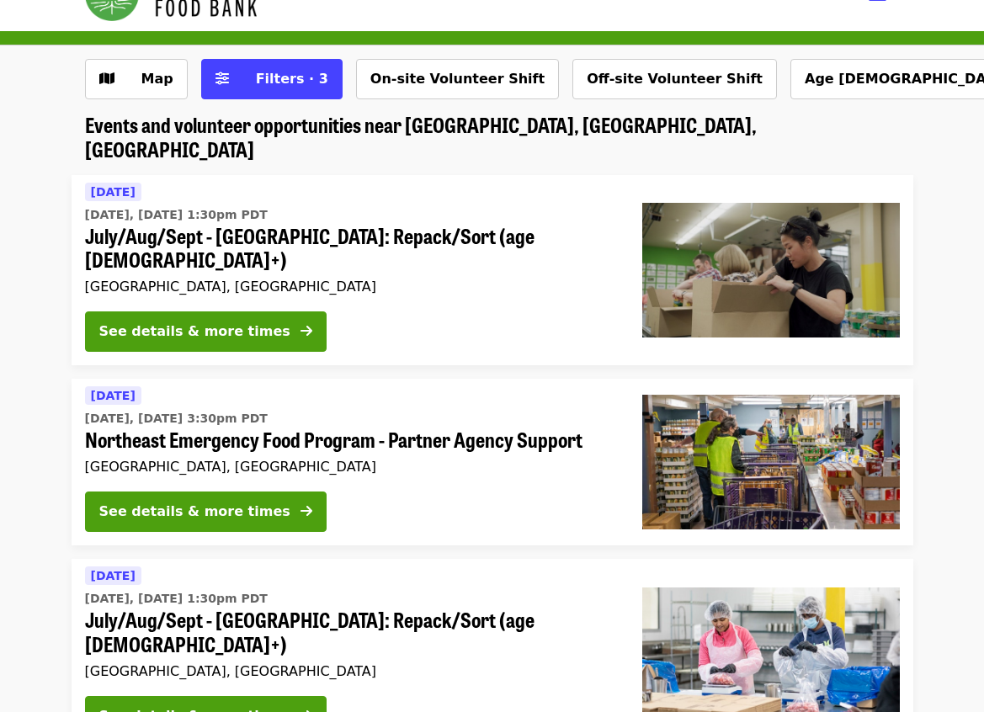
scroll to position [84, 0]
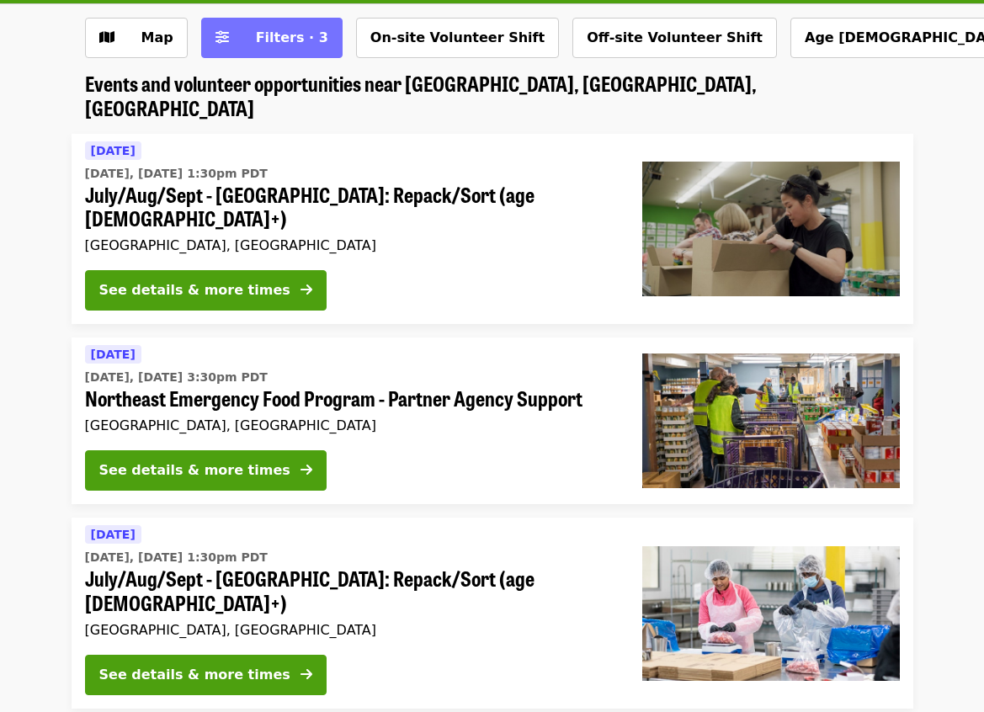
click at [284, 49] on button "Filters · 3" at bounding box center [271, 38] width 141 height 40
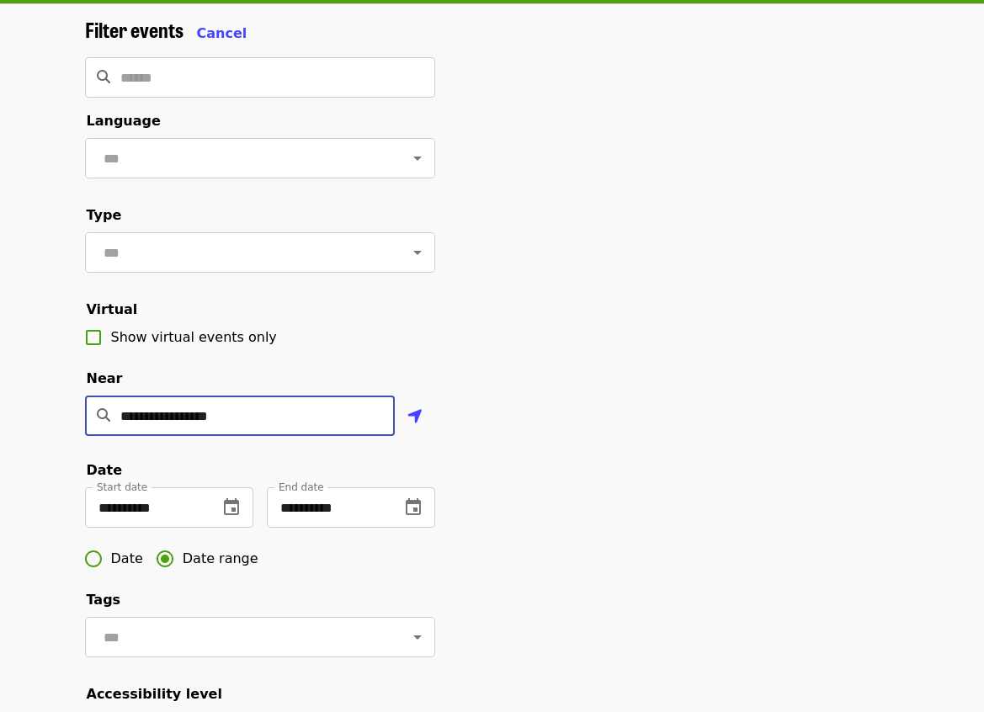
drag, startPoint x: 232, startPoint y: 437, endPoint x: 98, endPoint y: 439, distance: 133.8
click at [98, 436] on div "**********" at bounding box center [240, 415] width 310 height 40
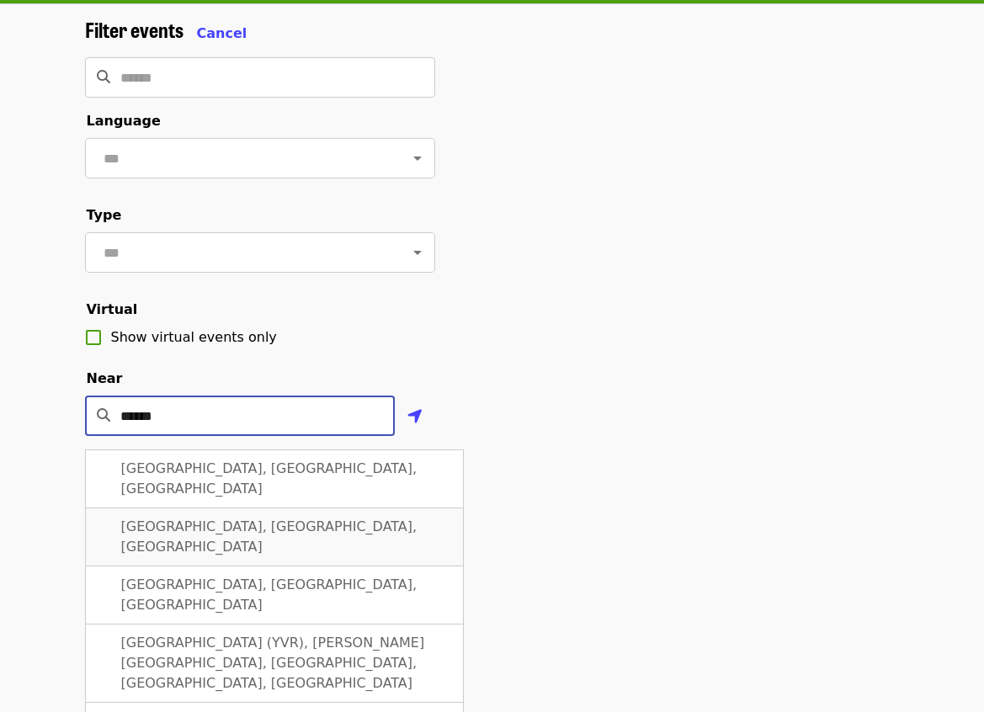
click at [254, 526] on div "[GEOGRAPHIC_DATA], [GEOGRAPHIC_DATA], [GEOGRAPHIC_DATA]" at bounding box center [274, 537] width 379 height 58
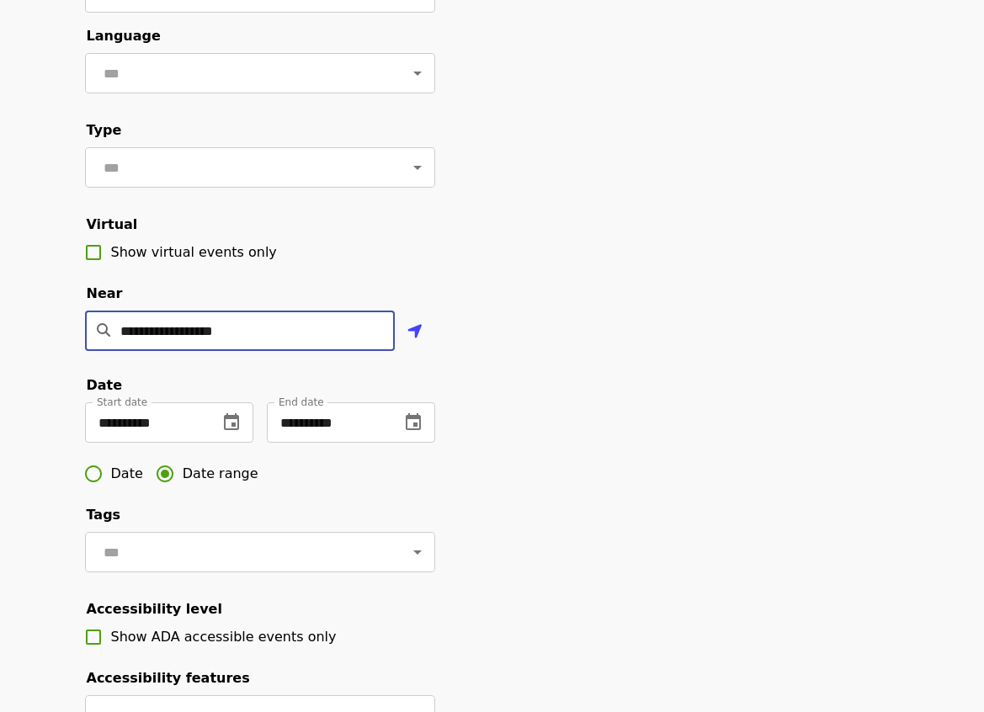
scroll to position [589, 0]
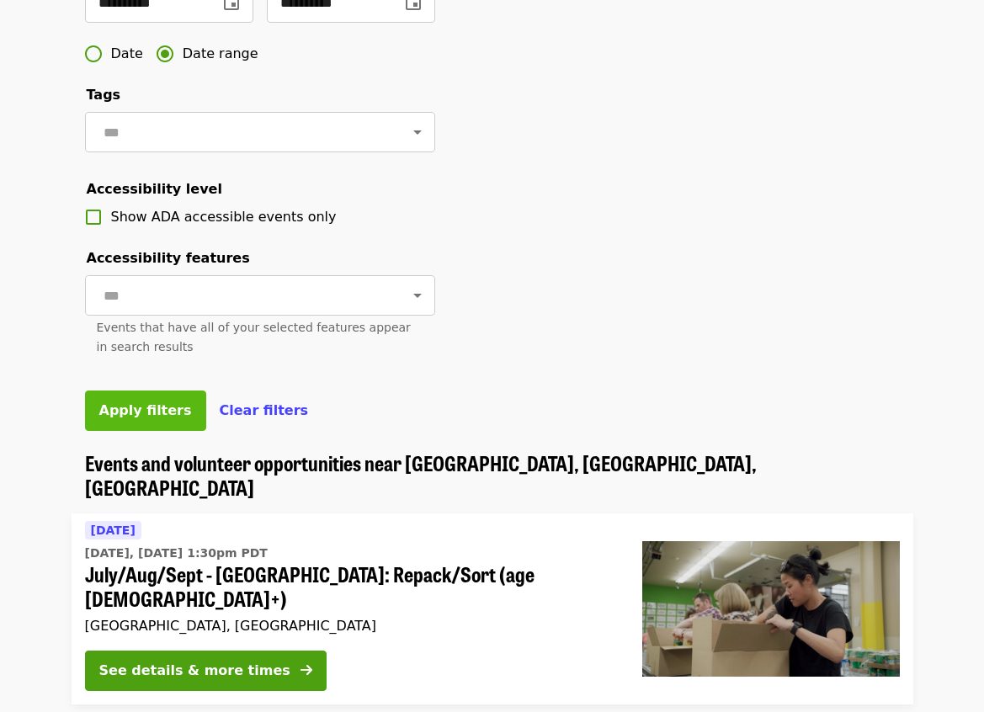
type input "**********"
click at [138, 418] on span "Apply filters" at bounding box center [145, 410] width 93 height 16
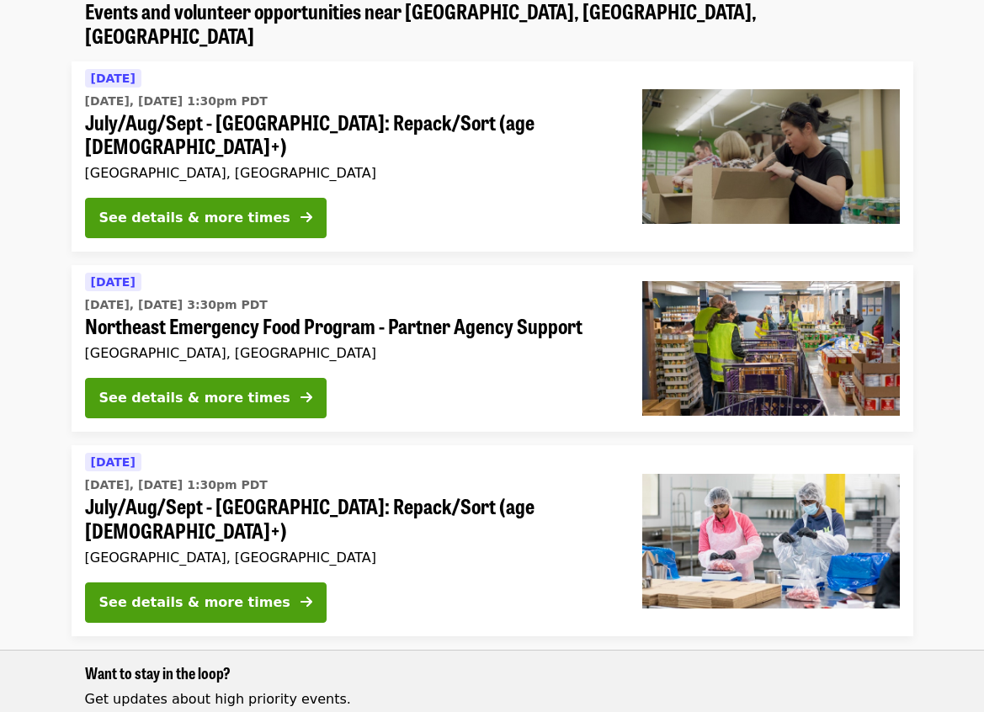
scroll to position [446, 0]
